Goal: Task Accomplishment & Management: Manage account settings

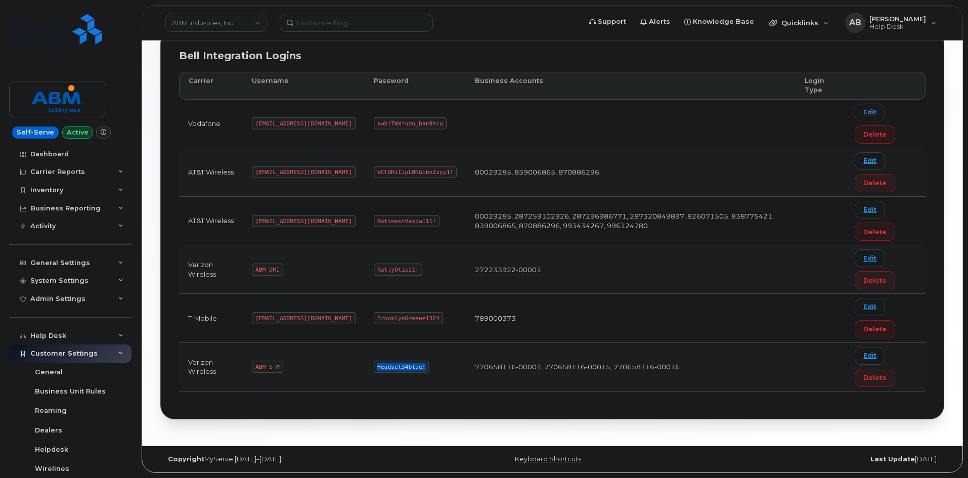
scroll to position [172, 0]
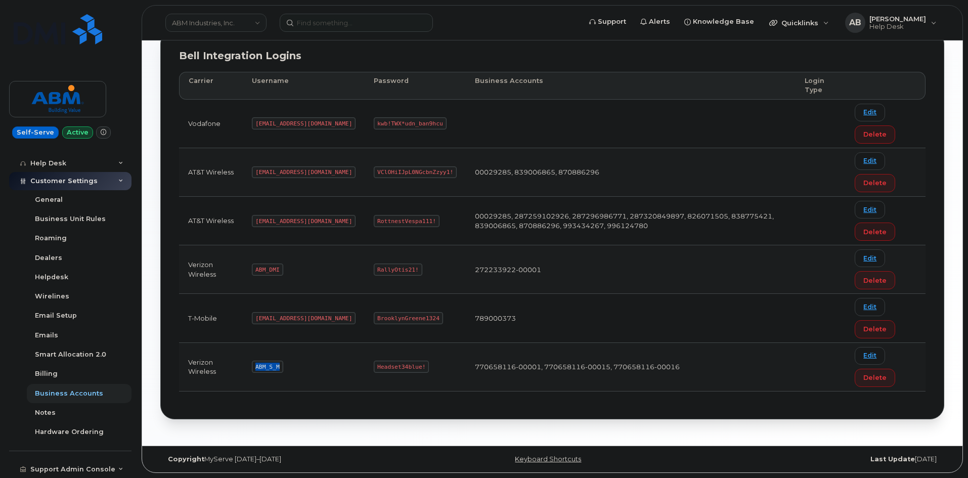
drag, startPoint x: 278, startPoint y: 366, endPoint x: 250, endPoint y: 363, distance: 27.9
click at [250, 363] on td "ABM_S_M" at bounding box center [304, 367] width 122 height 49
copy code "ABM_S_M"
drag, startPoint x: 388, startPoint y: 368, endPoint x: 341, endPoint y: 366, distance: 46.5
click at [374, 366] on code "Headset34blue!" at bounding box center [401, 367] width 55 height 12
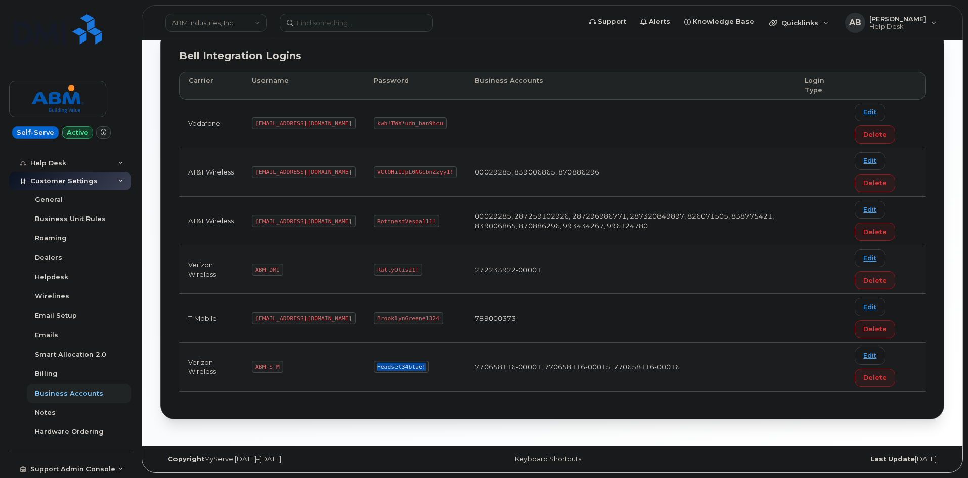
copy code "Headset34blue!"
drag, startPoint x: 281, startPoint y: 367, endPoint x: 247, endPoint y: 367, distance: 33.4
click at [247, 367] on td "ABM_S_M" at bounding box center [304, 367] width 122 height 49
copy code "ABM_S_M"
drag, startPoint x: 388, startPoint y: 366, endPoint x: 343, endPoint y: 369, distance: 45.1
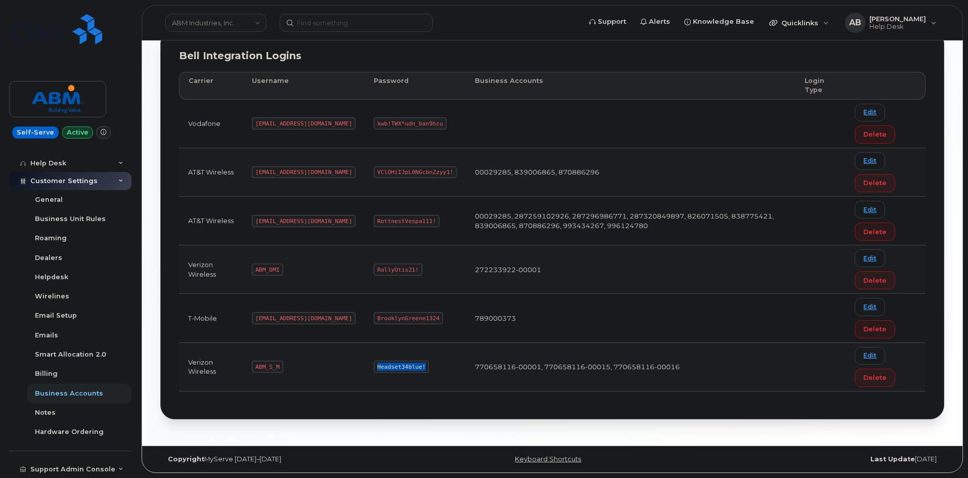
click at [374, 369] on code "Headset34blue!" at bounding box center [401, 367] width 55 height 12
copy code "Headset34blue!"
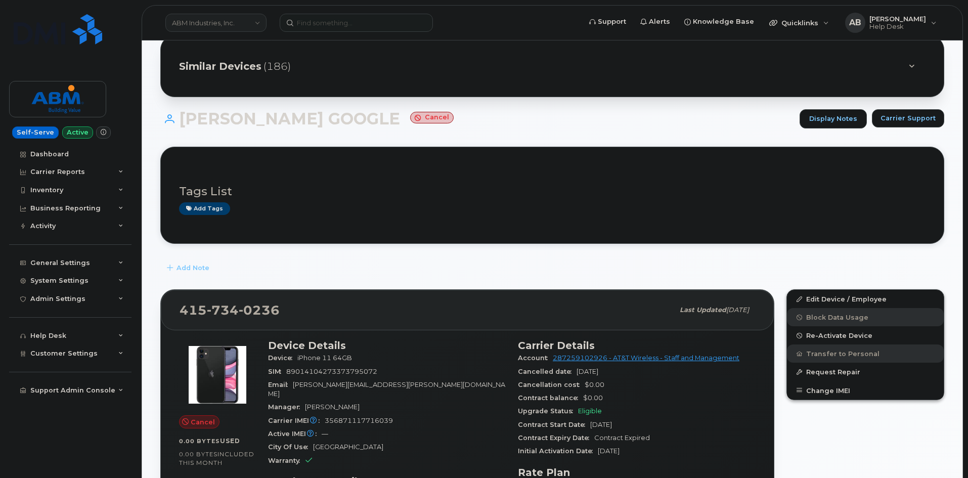
scroll to position [35, 0]
click at [231, 20] on link "ABM Industries, Inc." at bounding box center [215, 23] width 101 height 18
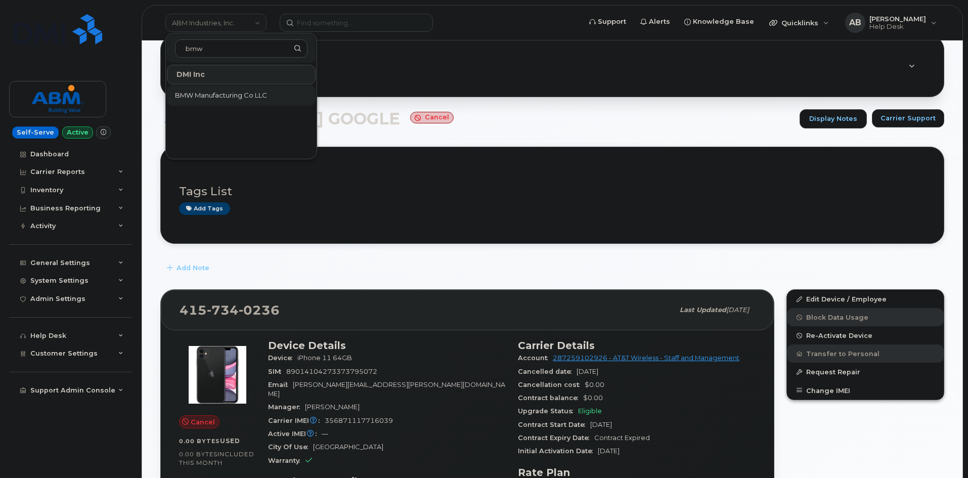
type input "bmw"
click at [217, 99] on span "BMW Manufacturing Co LLC" at bounding box center [221, 96] width 92 height 10
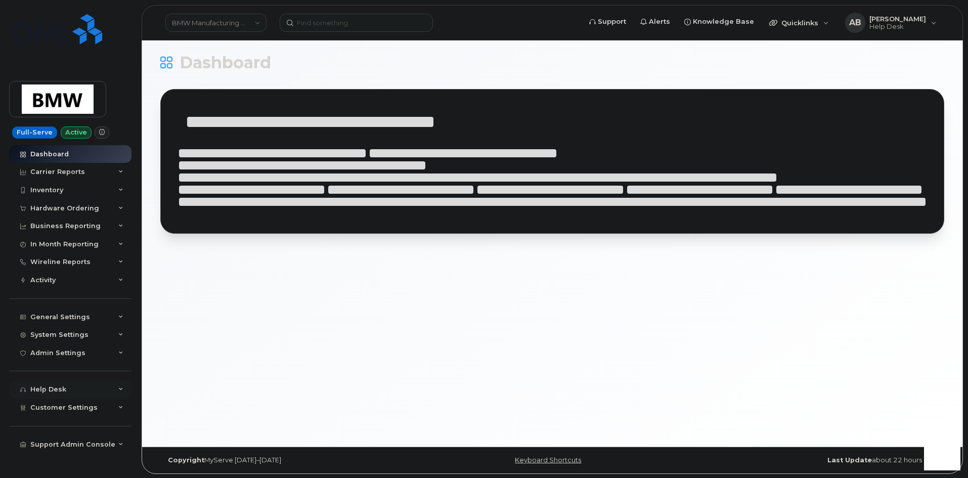
scroll to position [5, 0]
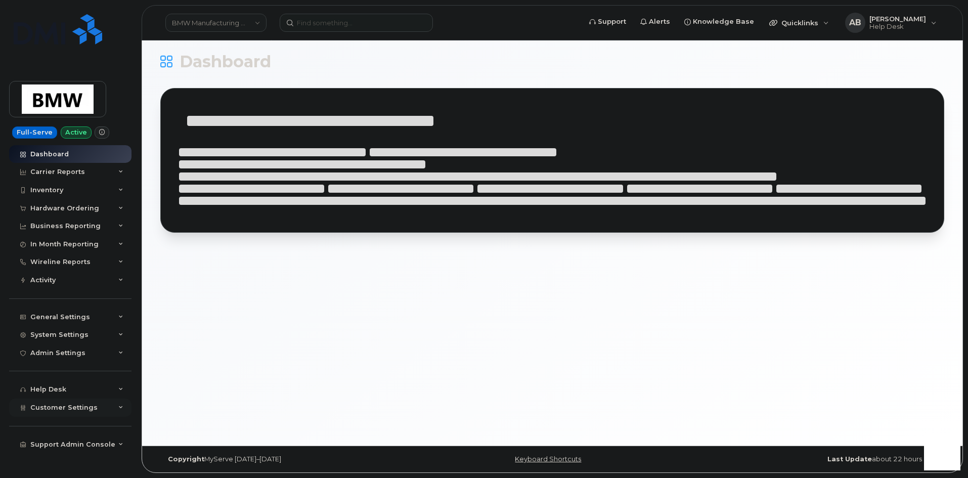
click at [116, 408] on div "Customer Settings" at bounding box center [70, 407] width 122 height 18
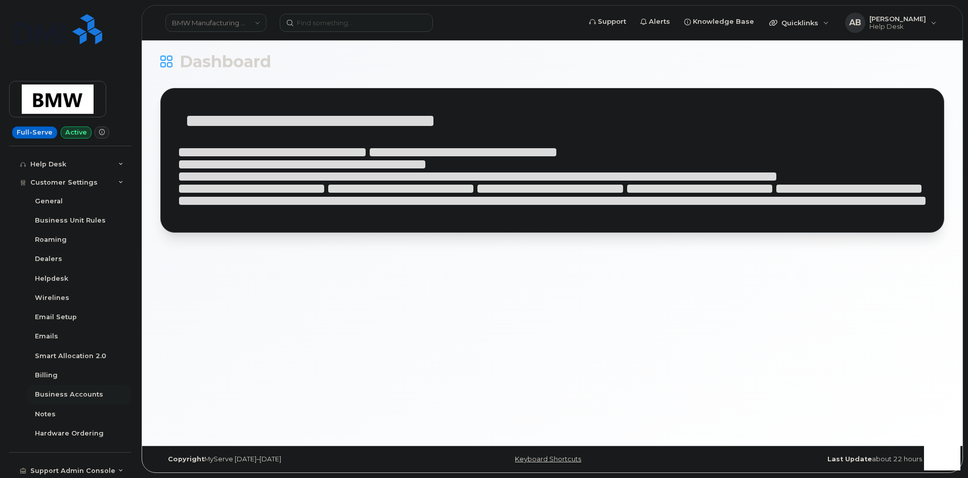
scroll to position [227, 0]
click at [80, 394] on div "Business Accounts" at bounding box center [69, 392] width 68 height 9
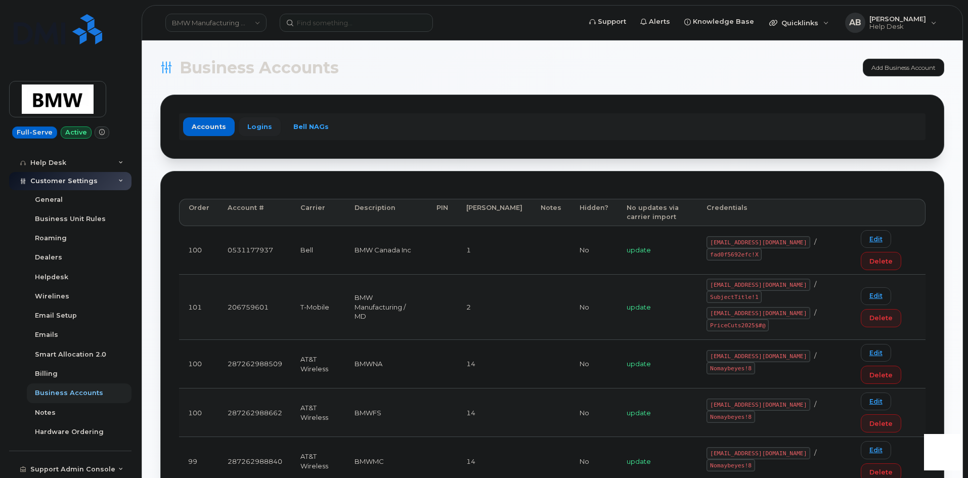
click at [247, 126] on link "Logins" at bounding box center [260, 126] width 42 height 18
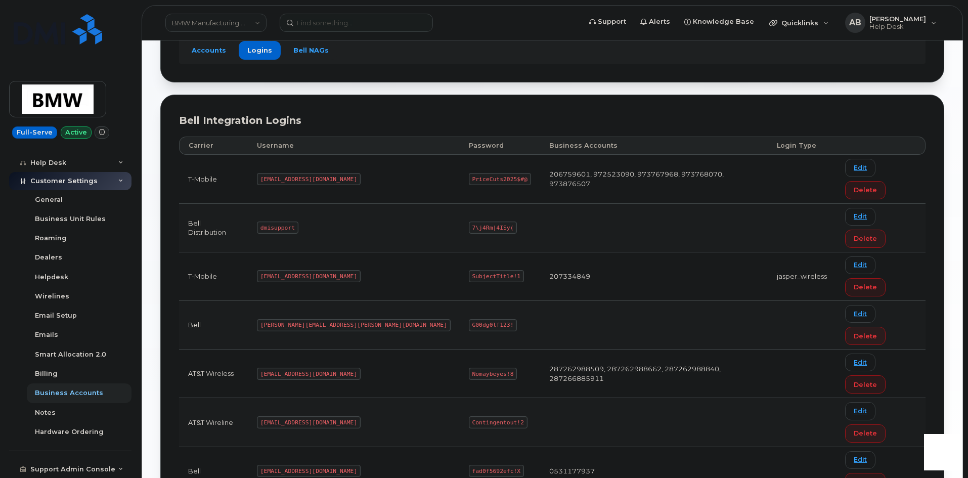
scroll to position [81, 0]
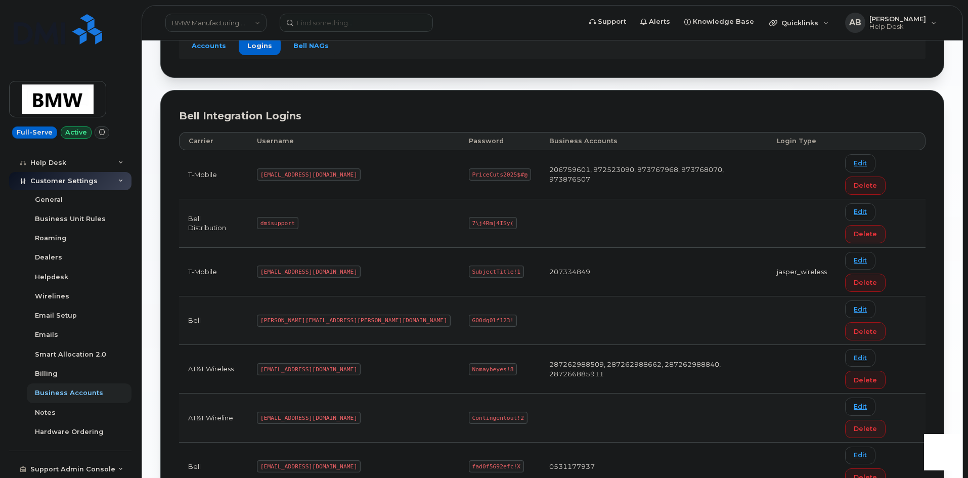
drag, startPoint x: 321, startPoint y: 378, endPoint x: 272, endPoint y: 375, distance: 49.7
copy code "MS-BMW@dminc.com"
drag, startPoint x: 450, startPoint y: 376, endPoint x: 398, endPoint y: 379, distance: 51.2
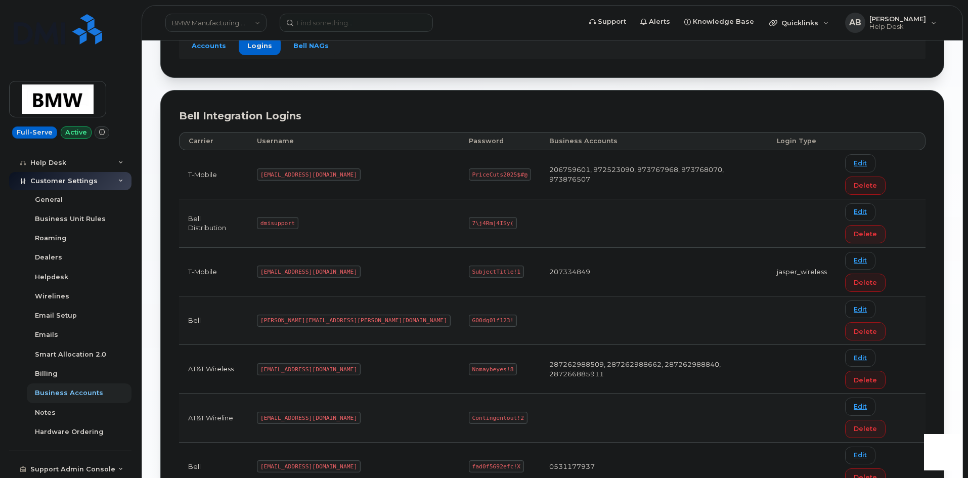
copy code "SubjectTitle!1"
